Goal: Information Seeking & Learning: Find specific fact

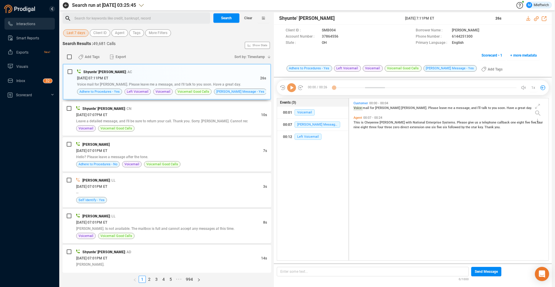
scroll to position [161, 196]
click at [364, 21] on span "Shyunte' [PERSON_NAME]" at bounding box center [341, 18] width 125 height 7
click at [117, 33] on span "Agent" at bounding box center [119, 32] width 9 height 7
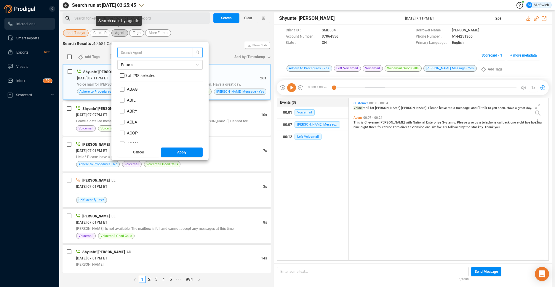
scroll to position [55, 80]
click at [142, 52] on input "text" at bounding box center [152, 52] width 63 height 7
type input "JYAN"
click at [120, 89] on input "JYAN" at bounding box center [122, 89] width 5 height 5
checkbox input "true"
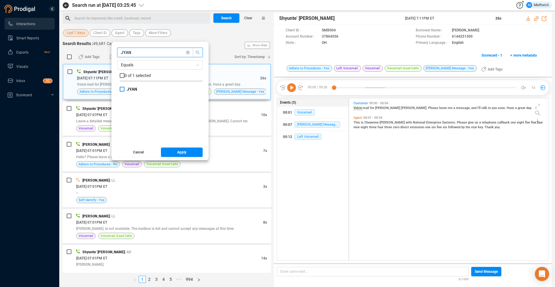
checkbox input "true"
click at [180, 150] on span "Apply" at bounding box center [181, 152] width 9 height 9
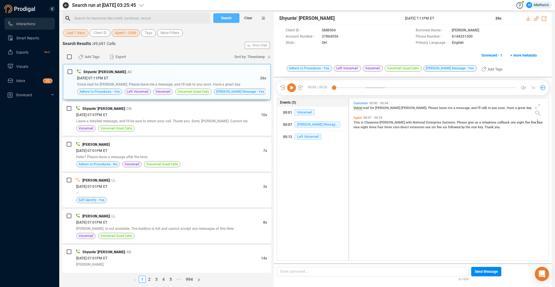
click at [222, 18] on span "Search" at bounding box center [226, 17] width 11 height 9
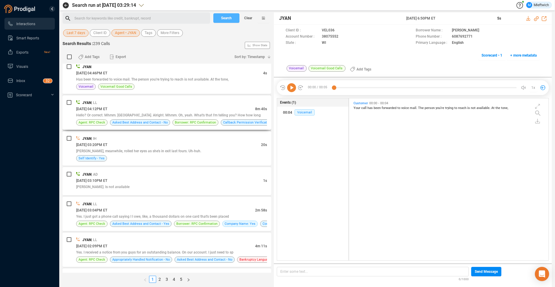
scroll to position [502, 0]
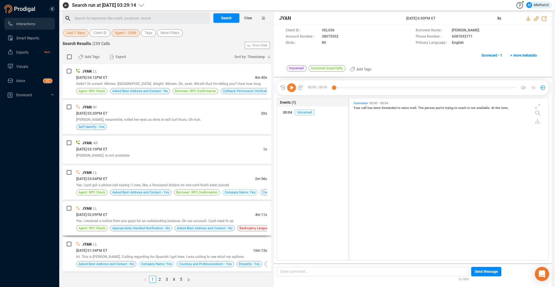
click at [217, 211] on div "JYAN | LL" at bounding box center [171, 208] width 191 height 6
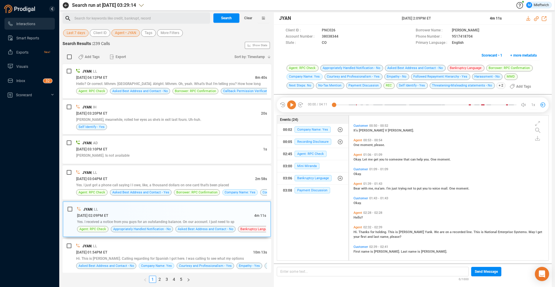
scroll to position [236, 0]
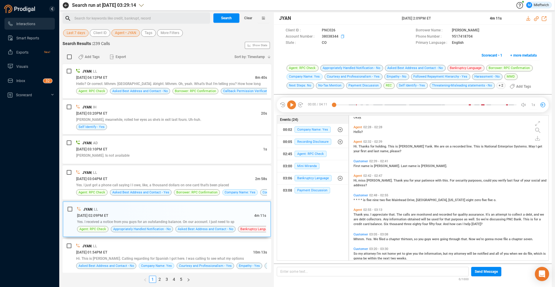
click at [343, 36] on icon at bounding box center [343, 37] width 5 height 5
click at [129, 33] on span "Agent • JYAN" at bounding box center [125, 32] width 21 height 7
click at [133, 33] on span "Agent • JYAN" at bounding box center [125, 32] width 21 height 7
click at [122, 34] on span "Agent • JYAN" at bounding box center [125, 32] width 21 height 7
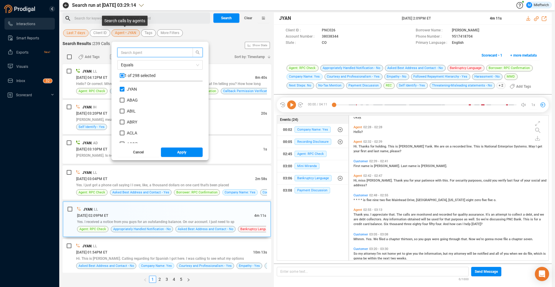
scroll to position [55, 80]
click at [120, 75] on input "checkbox" at bounding box center [122, 75] width 5 height 5
checkbox input "true"
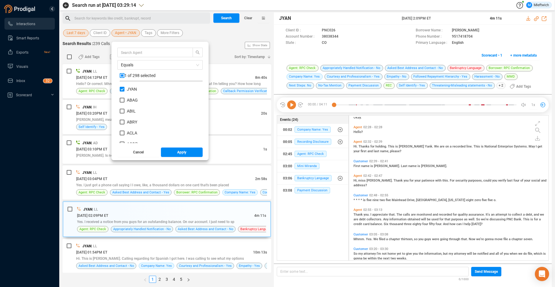
checkbox input "true"
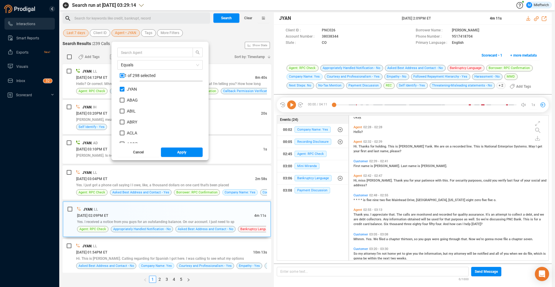
checkbox input "true"
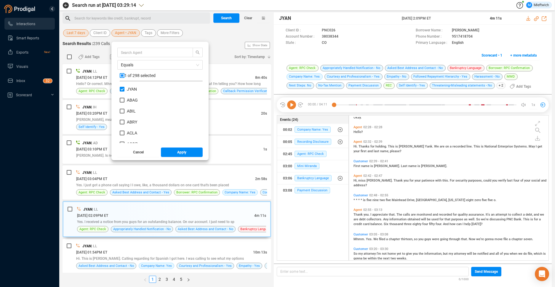
checkbox input "true"
click at [121, 75] on input "checkbox" at bounding box center [122, 75] width 5 height 5
checkbox input "false"
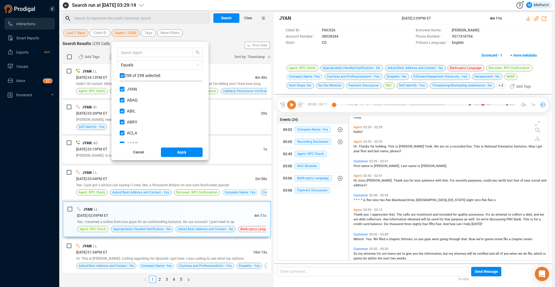
checkbox input "false"
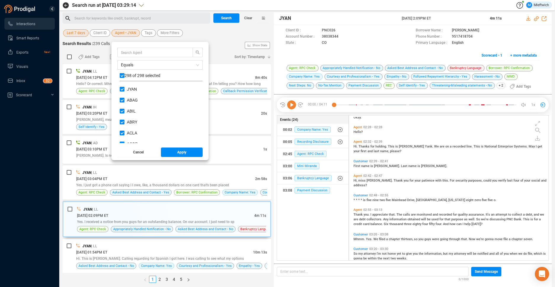
checkbox input "false"
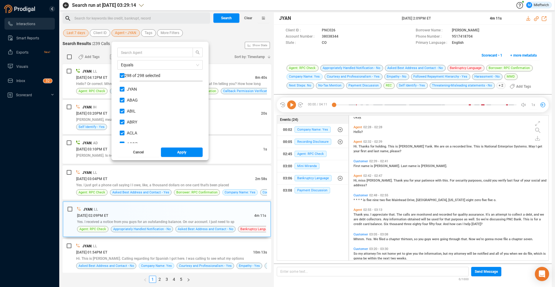
checkbox input "false"
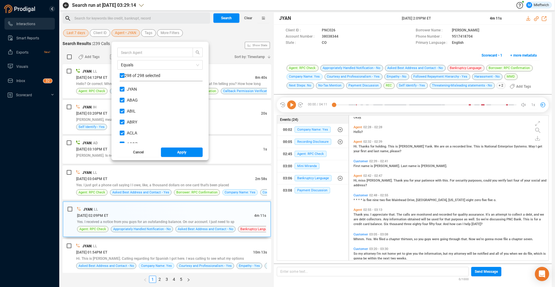
checkbox input "false"
click at [138, 52] on input "text" at bounding box center [152, 52] width 63 height 7
type input "MICR"
click at [122, 90] on input "MICR" at bounding box center [122, 89] width 5 height 5
checkbox input "true"
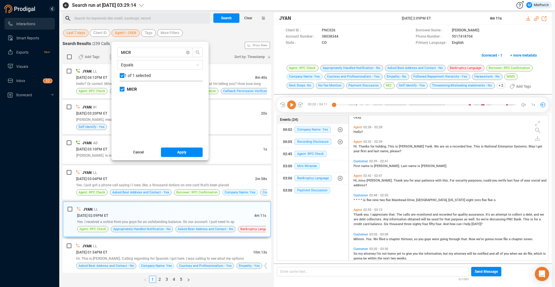
checkbox input "true"
click at [178, 151] on span "Apply" at bounding box center [181, 152] width 9 height 9
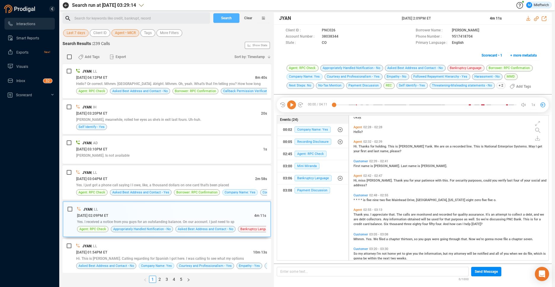
click at [231, 18] on span "Search" at bounding box center [226, 17] width 11 height 9
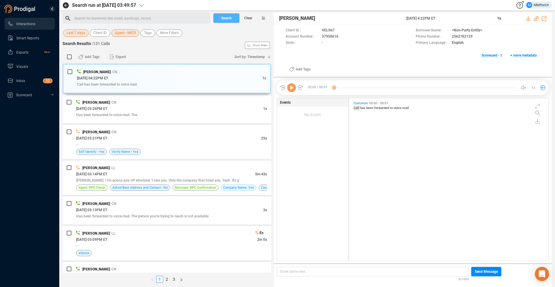
scroll to position [161, 196]
click at [143, 179] on span "[PERSON_NAME]. I I'm gonna pay off whatever. I owe you. Only the company that h…" at bounding box center [157, 180] width 163 height 4
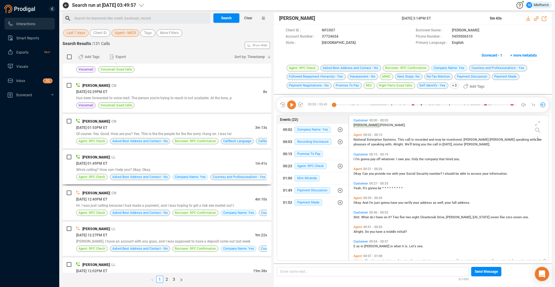
scroll to position [251, 0]
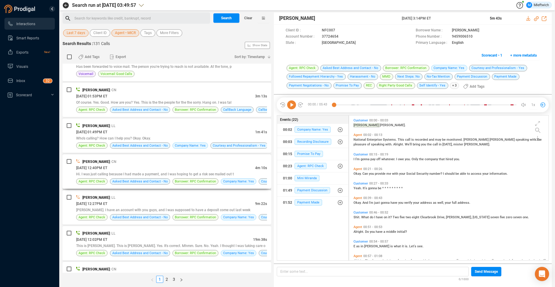
click at [224, 168] on div "[DATE] 12:40PM ET" at bounding box center [165, 168] width 179 height 6
click at [225, 172] on div "Hi. I was just calling because I had made a payment, and I was hoping to get a …" at bounding box center [171, 174] width 191 height 6
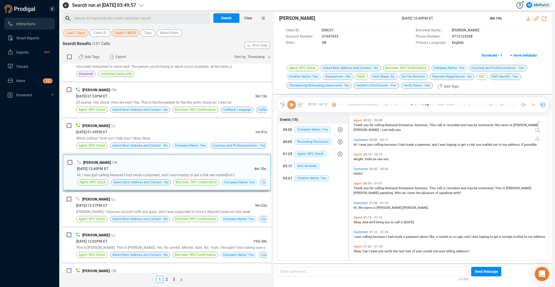
scroll to position [143, 196]
click at [342, 37] on icon at bounding box center [343, 37] width 5 height 5
click at [186, 209] on div "[PERSON_NAME]. I have an account with you guys, and I was supposed to have a de…" at bounding box center [171, 212] width 191 height 6
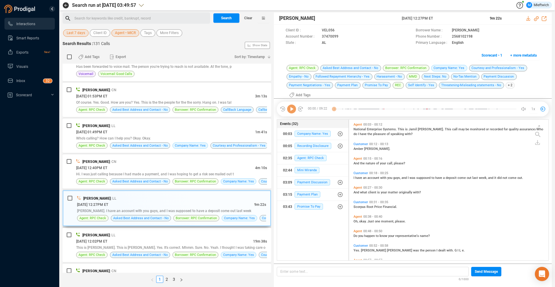
scroll to position [139, 196]
click at [341, 37] on icon at bounding box center [343, 37] width 5 height 5
click at [126, 32] on span "Agent • MICR" at bounding box center [125, 32] width 21 height 7
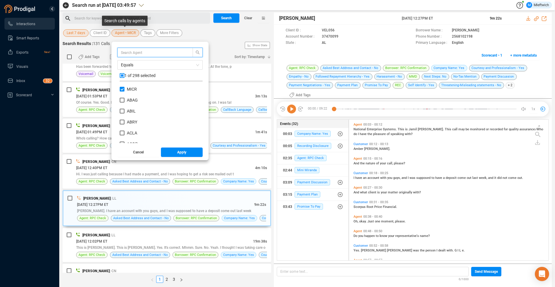
scroll to position [55, 80]
click at [120, 87] on input "MICR" at bounding box center [122, 89] width 5 height 5
checkbox input "false"
click at [152, 52] on input "text" at bounding box center [152, 52] width 63 height 7
type input "NRIZ"
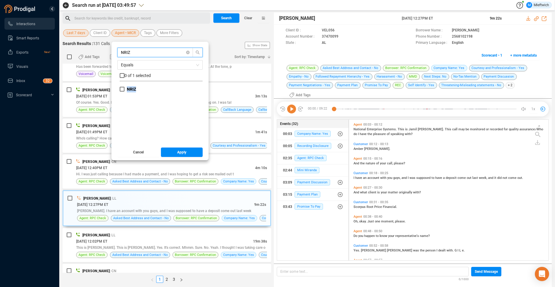
click at [121, 92] on div "NRIZ" at bounding box center [161, 91] width 83 height 11
click at [122, 91] on input "NRIZ" at bounding box center [122, 89] width 5 height 5
checkbox input "true"
click at [186, 151] on button "Apply" at bounding box center [182, 152] width 42 height 9
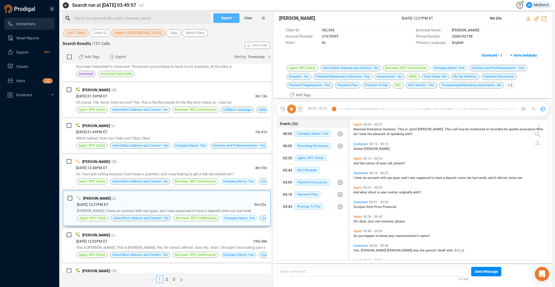
click at [226, 21] on span "Search" at bounding box center [226, 17] width 11 height 9
click at [226, 21] on div "Search Clear" at bounding box center [241, 17] width 59 height 11
click at [226, 18] on div "Search Clear" at bounding box center [241, 17] width 59 height 11
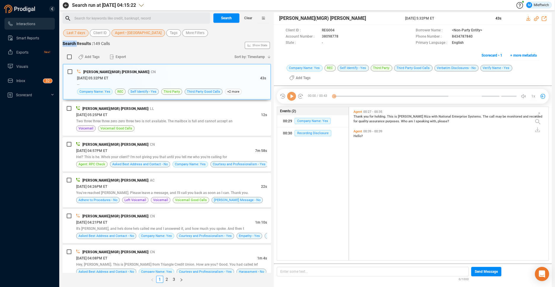
scroll to position [2, 3]
click at [174, 278] on link "3" at bounding box center [174, 279] width 7 height 7
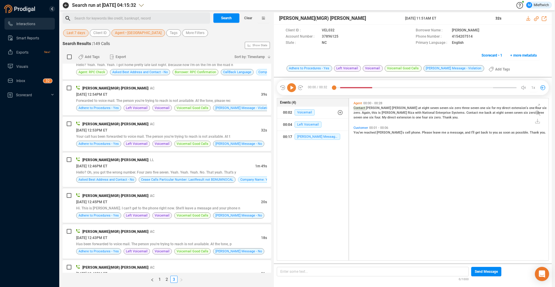
scroll to position [1525, 0]
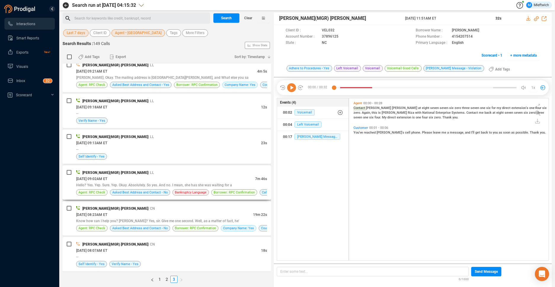
click at [204, 178] on div "[DATE] 09:02AM ET" at bounding box center [165, 179] width 179 height 6
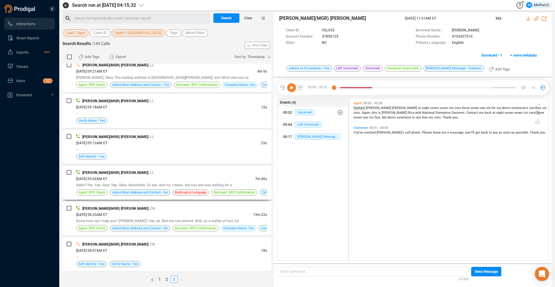
click at [204, 178] on div "[DATE] 09:02AM ET" at bounding box center [165, 179] width 179 height 6
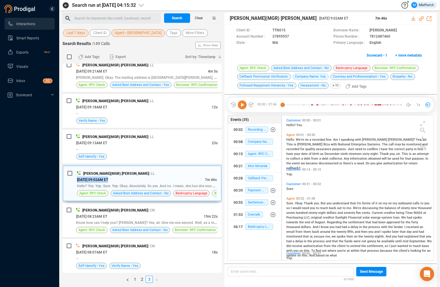
scroll to position [143, 149]
click at [293, 38] on icon at bounding box center [294, 37] width 5 height 5
click at [292, 36] on icon at bounding box center [294, 37] width 5 height 5
